Goal: Task Accomplishment & Management: Manage account settings

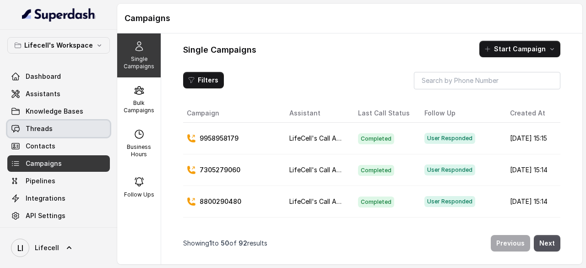
click at [45, 129] on span "Threads" at bounding box center [39, 128] width 27 height 9
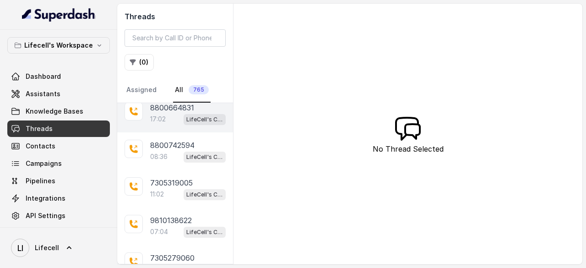
scroll to position [92, 0]
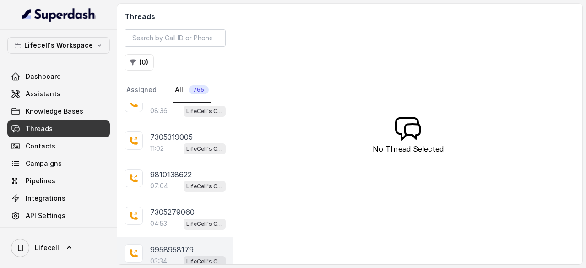
click at [172, 247] on p "9958958179" at bounding box center [172, 249] width 44 height 11
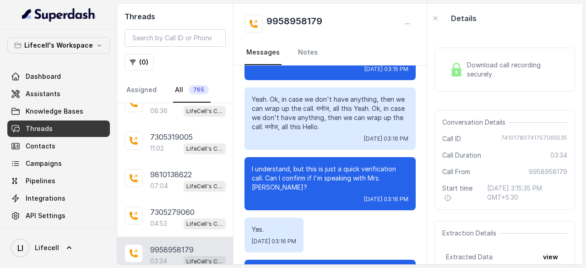
scroll to position [137, 0]
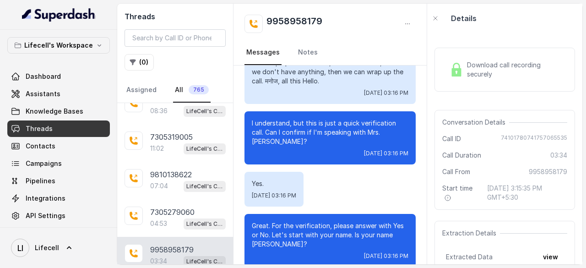
click at [482, 64] on span "Download call recording securely" at bounding box center [515, 69] width 97 height 18
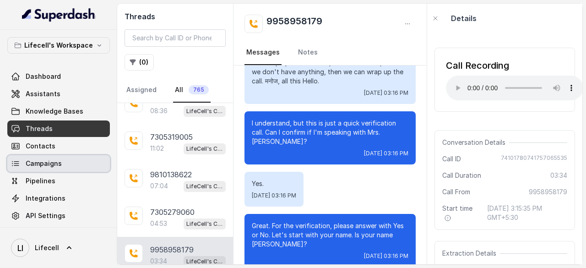
click at [47, 163] on span "Campaigns" at bounding box center [44, 163] width 36 height 9
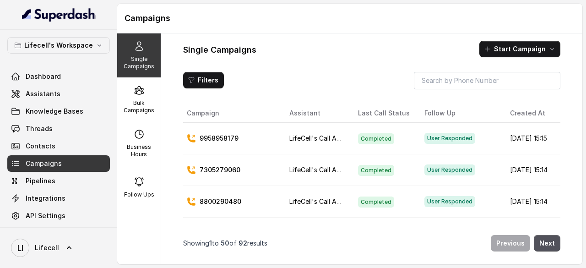
drag, startPoint x: 508, startPoint y: 137, endPoint x: 542, endPoint y: 137, distance: 33.9
click at [542, 137] on td "[DATE] 15:15" at bounding box center [530, 139] width 55 height 32
click at [218, 137] on p "9958958179" at bounding box center [219, 138] width 39 height 9
click at [225, 138] on p "9958958179" at bounding box center [219, 138] width 39 height 9
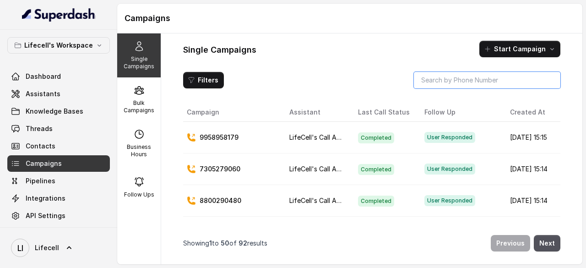
click at [460, 85] on input "search" at bounding box center [487, 80] width 147 height 16
paste input "9958958179"
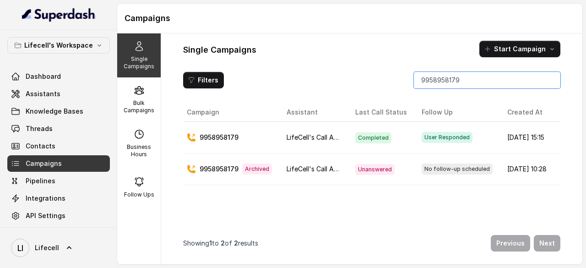
drag, startPoint x: 471, startPoint y: 80, endPoint x: 403, endPoint y: 80, distance: 68.3
click at [403, 80] on div "Filters 9958958179" at bounding box center [371, 80] width 377 height 16
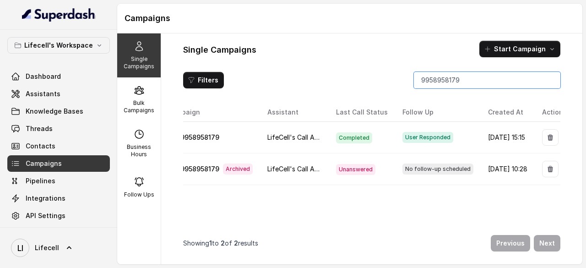
scroll to position [0, 44]
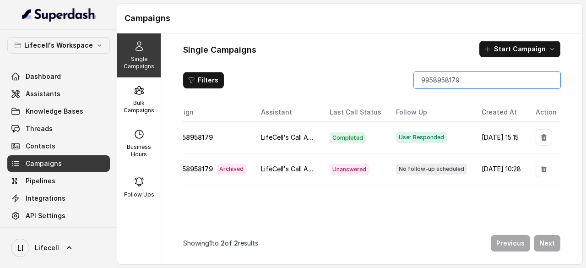
type input "9958958179"
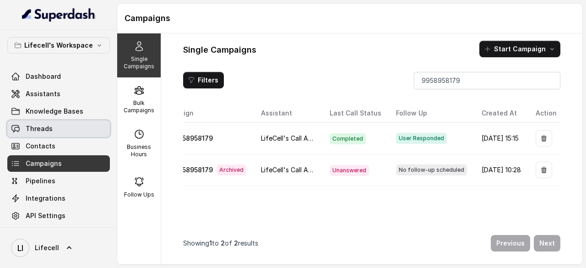
click at [39, 122] on link "Threads" at bounding box center [58, 128] width 103 height 16
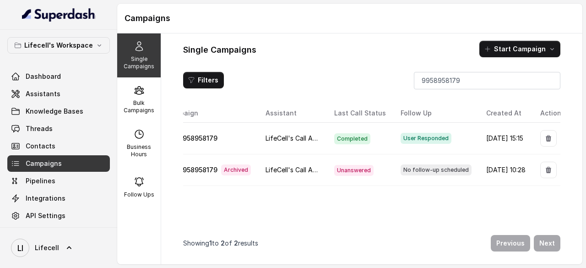
scroll to position [0, 0]
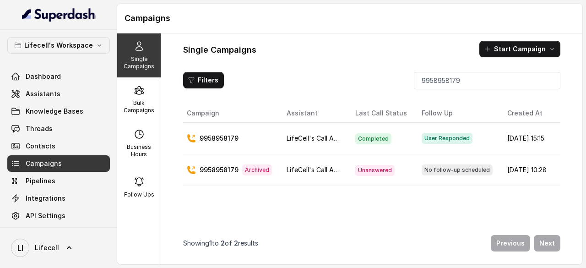
drag, startPoint x: 245, startPoint y: 187, endPoint x: 191, endPoint y: 186, distance: 53.6
click at [197, 192] on div "Campaign Assistant Last Call Status Follow Up Created At Action [PHONE_NUMBER] …" at bounding box center [371, 165] width 377 height 122
drag, startPoint x: 247, startPoint y: 135, endPoint x: 198, endPoint y: 141, distance: 48.9
click at [198, 141] on div "9958958179" at bounding box center [229, 138] width 85 height 9
copy p "9958958179"
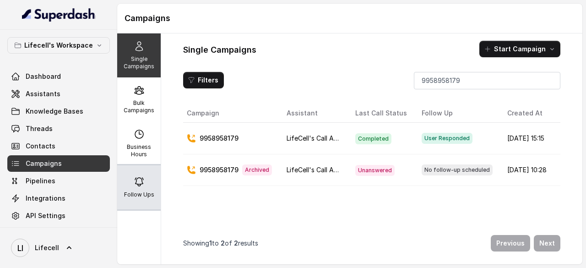
click at [138, 192] on p "Follow Ups" at bounding box center [139, 194] width 30 height 7
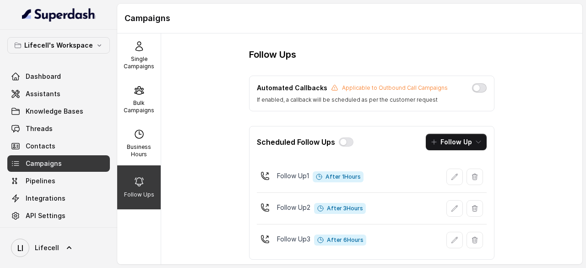
click at [477, 86] on button "button" at bounding box center [479, 87] width 15 height 9
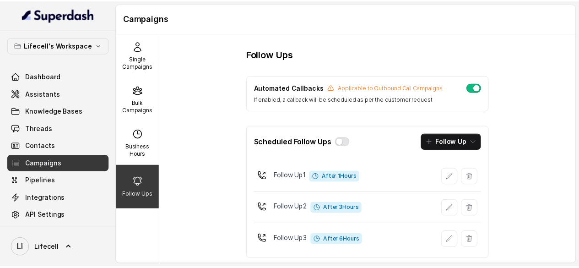
scroll to position [15, 0]
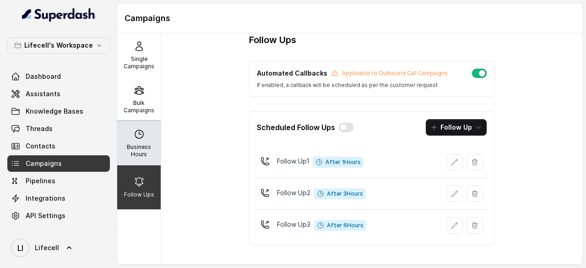
click at [133, 142] on div "Business Hours" at bounding box center [139, 143] width 44 height 44
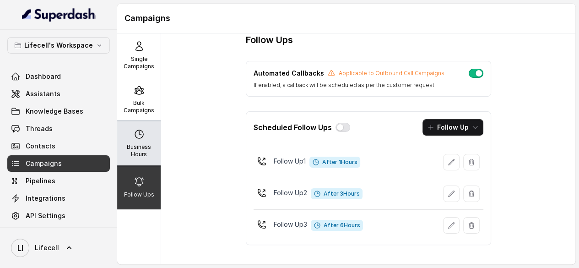
select select "[GEOGRAPHIC_DATA]/[GEOGRAPHIC_DATA]"
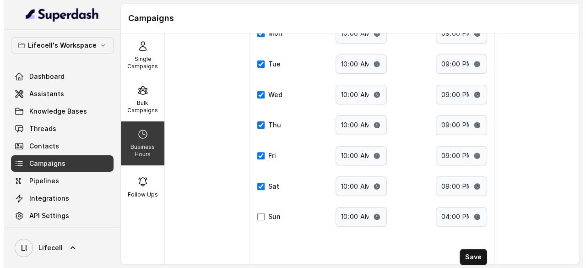
scroll to position [133, 0]
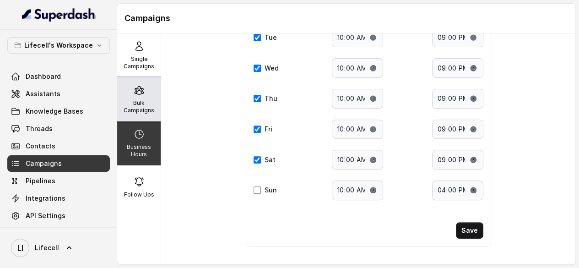
click at [136, 110] on p "Bulk Campaigns" at bounding box center [139, 106] width 36 height 15
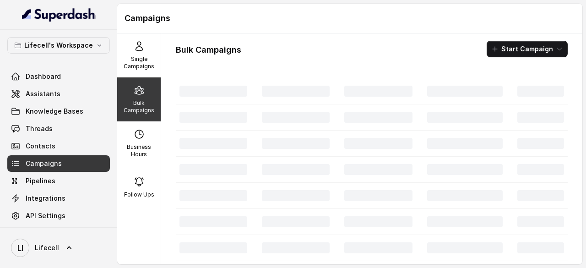
scroll to position [0, 0]
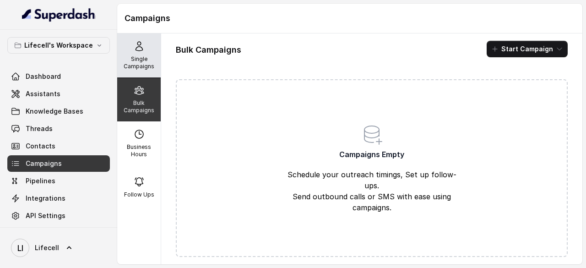
click at [132, 60] on p "Single Campaigns" at bounding box center [139, 62] width 36 height 15
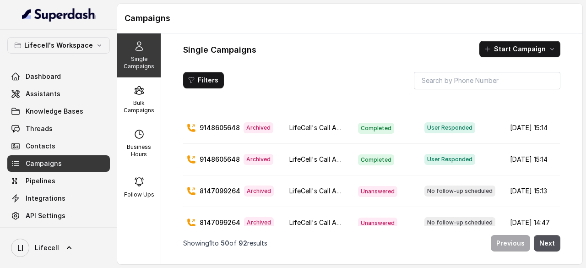
scroll to position [1374, 0]
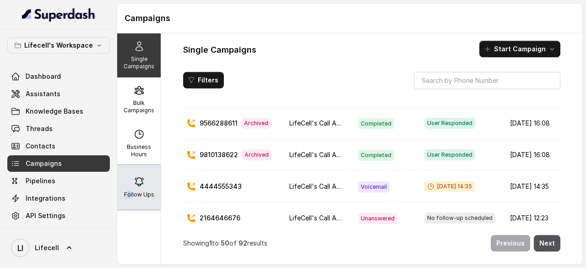
click at [126, 191] on p "Follow Ups" at bounding box center [139, 194] width 30 height 7
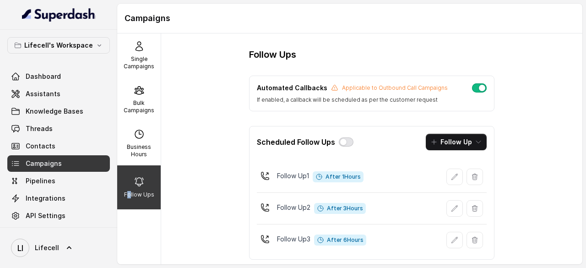
click at [344, 140] on button "button" at bounding box center [346, 141] width 15 height 9
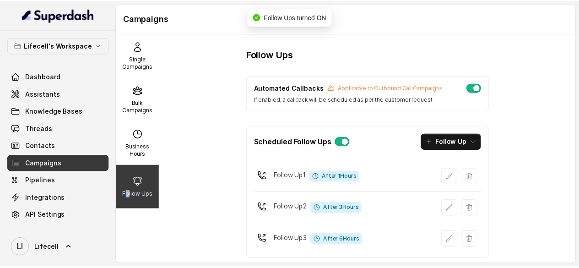
scroll to position [15, 0]
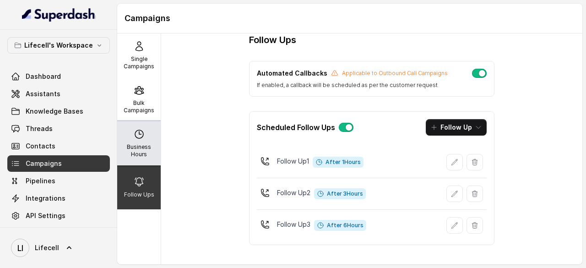
click at [140, 142] on div "Business Hours" at bounding box center [139, 143] width 44 height 44
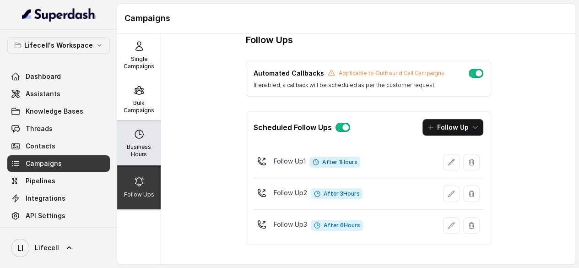
select select "[GEOGRAPHIC_DATA]/[GEOGRAPHIC_DATA]"
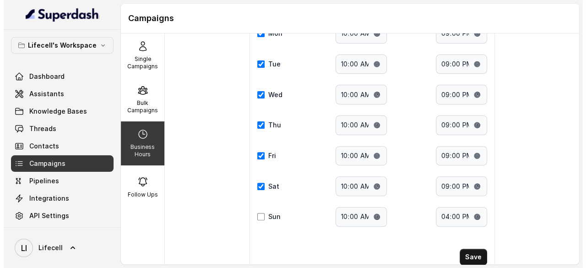
scroll to position [133, 0]
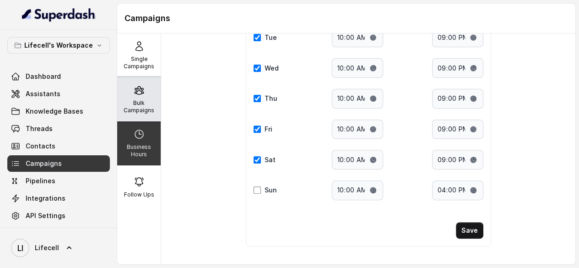
click at [143, 101] on p "Bulk Campaigns" at bounding box center [139, 106] width 36 height 15
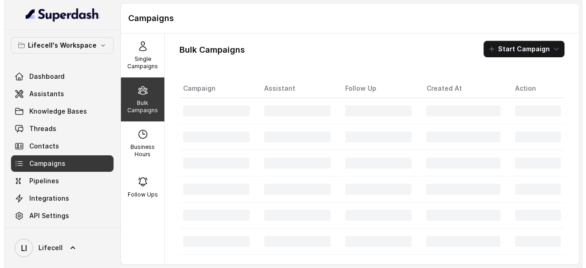
scroll to position [0, 0]
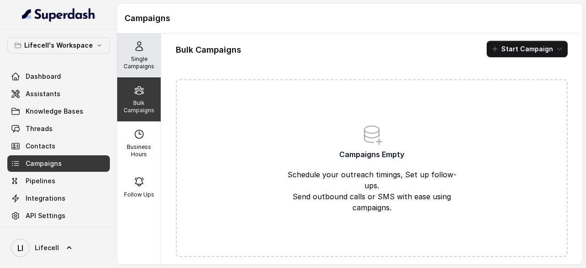
click at [134, 58] on p "Single Campaigns" at bounding box center [139, 62] width 36 height 15
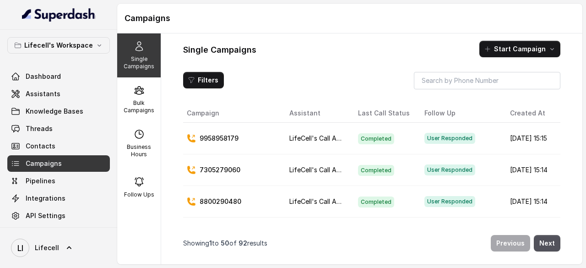
scroll to position [0, 47]
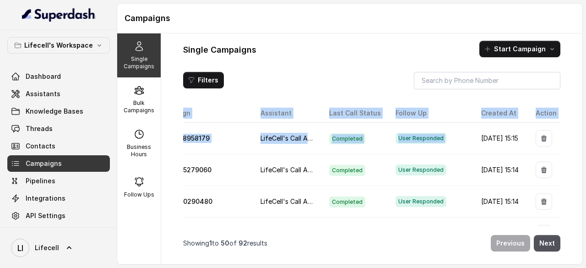
drag, startPoint x: 501, startPoint y: 137, endPoint x: 586, endPoint y: 138, distance: 84.8
click at [586, 138] on main "Campaigns Single Campaigns Bulk Campaigns Business Hours Follow Ups Single Camp…" at bounding box center [293, 134] width 586 height 268
click at [541, 137] on icon "button" at bounding box center [543, 138] width 5 height 6
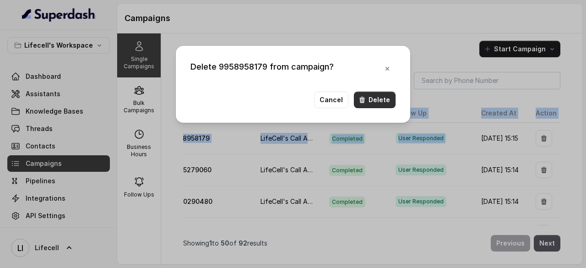
click at [371, 98] on button "Delete" at bounding box center [375, 100] width 42 height 16
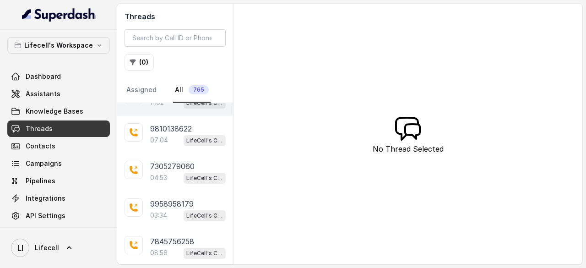
scroll to position [183, 0]
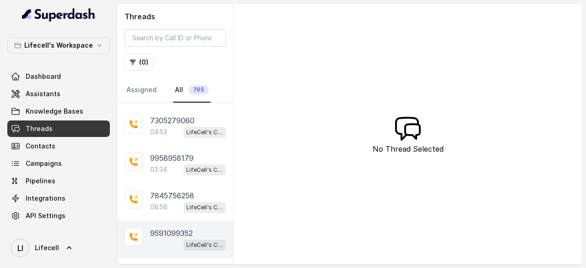
click at [176, 232] on p "9591099352" at bounding box center [171, 233] width 43 height 11
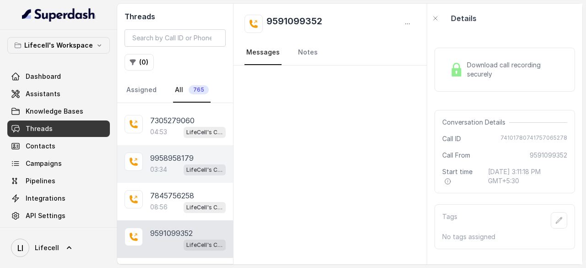
click at [165, 164] on div "03:34 LifeCell's Call Assistant" at bounding box center [188, 170] width 76 height 12
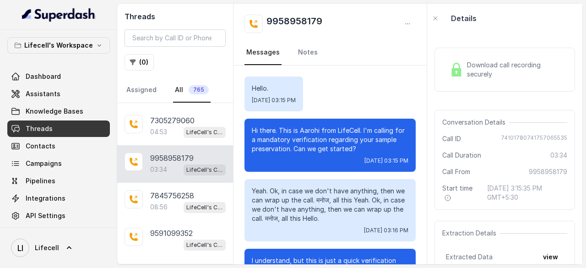
scroll to position [1831, 0]
